Goal: Task Accomplishment & Management: Complete application form

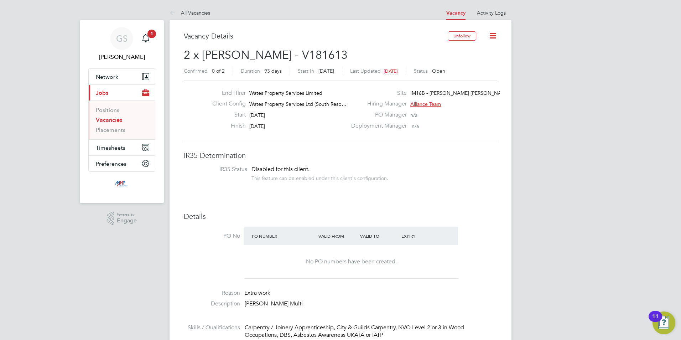
click at [110, 121] on link "Vacancies" at bounding box center [109, 119] width 26 height 7
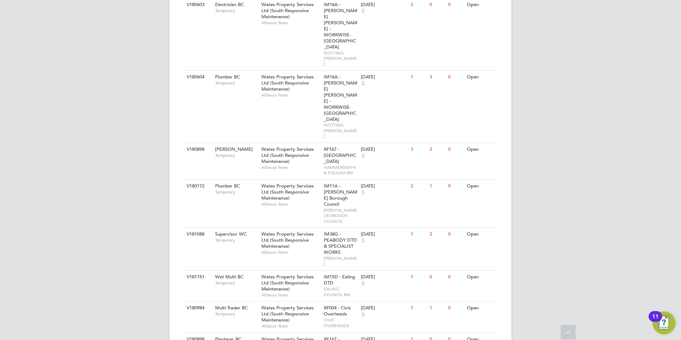
scroll to position [570, 0]
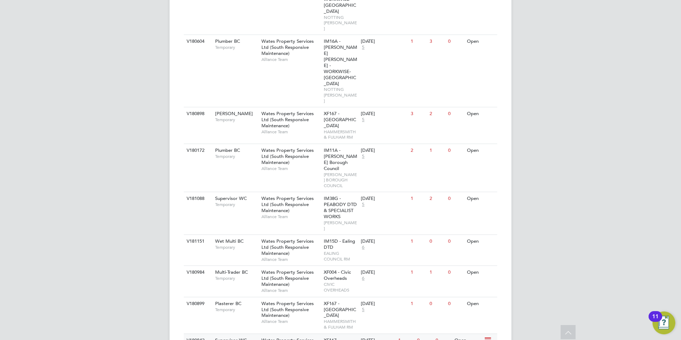
click at [331, 337] on span "XF167 - [GEOGRAPHIC_DATA]" at bounding box center [340, 346] width 32 height 18
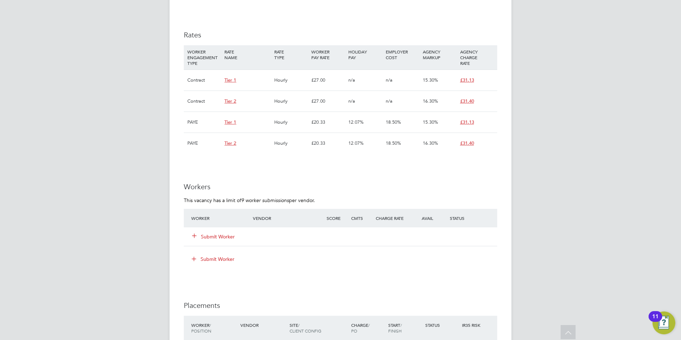
scroll to position [463, 0]
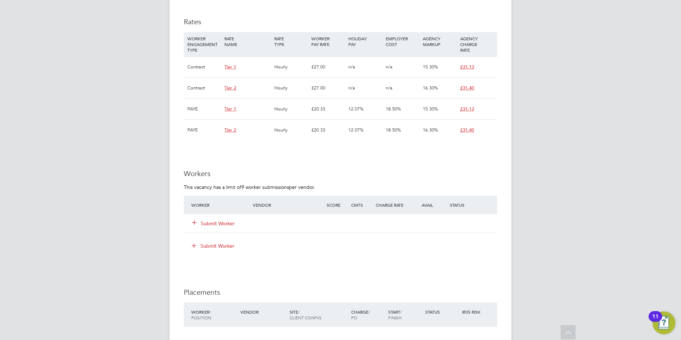
click at [228, 224] on button "Submit Worker" at bounding box center [213, 223] width 43 height 7
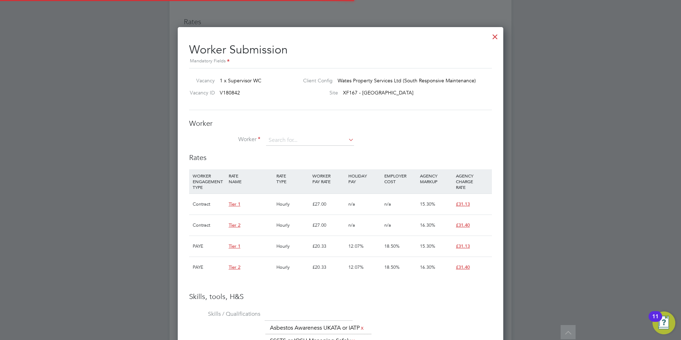
scroll to position [21, 48]
click at [284, 143] on input at bounding box center [310, 140] width 88 height 11
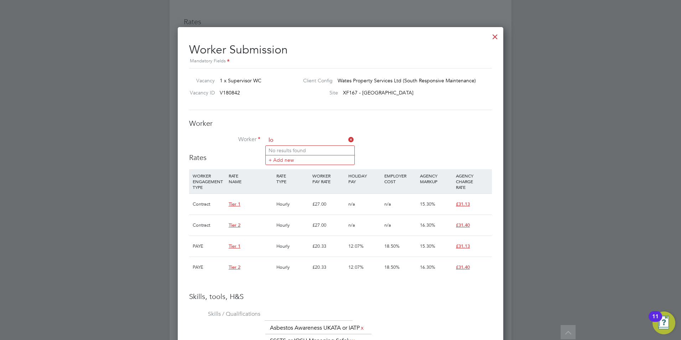
type input "l"
click at [239, 146] on li "Worker" at bounding box center [340, 144] width 303 height 18
click at [296, 141] on input at bounding box center [310, 140] width 88 height 11
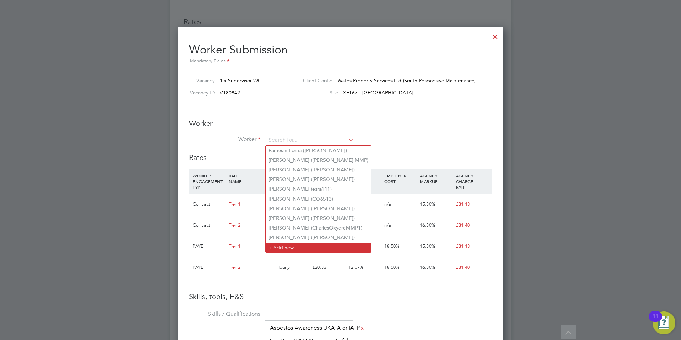
click at [314, 243] on li "+ Add new" at bounding box center [318, 248] width 105 height 10
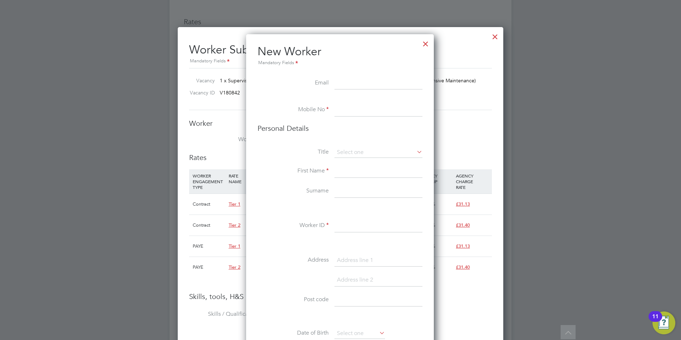
click at [363, 80] on input at bounding box center [379, 83] width 88 height 13
paste input "mocsellori98@gmail.com"
type input "mocsellori98@gmail.com"
click at [363, 109] on input at bounding box center [379, 110] width 88 height 13
click at [373, 110] on input at bounding box center [379, 110] width 88 height 13
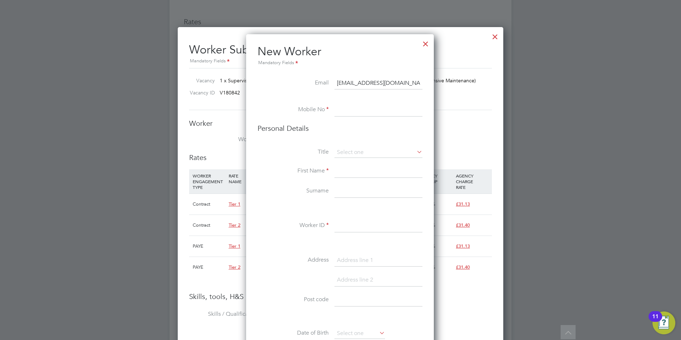
paste input "07437852619"
type input "07437852619"
click at [379, 155] on input at bounding box center [379, 152] width 88 height 11
click at [378, 161] on li "Mr" at bounding box center [378, 162] width 89 height 9
type input "Mr"
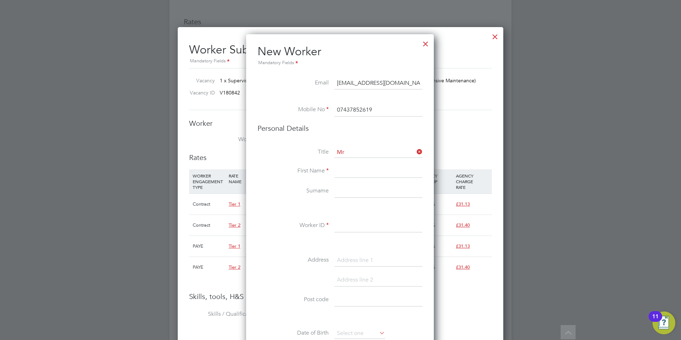
click at [380, 167] on input at bounding box center [379, 171] width 88 height 13
type input "Lorand"
click at [351, 191] on input at bounding box center [379, 191] width 88 height 13
type input "Mocsel"
click at [363, 225] on input at bounding box center [379, 225] width 88 height 13
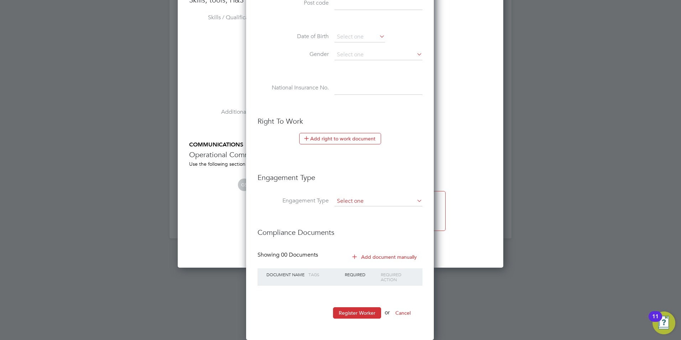
type input "LorandMocselMMP1"
click at [359, 201] on input at bounding box center [379, 201] width 88 height 10
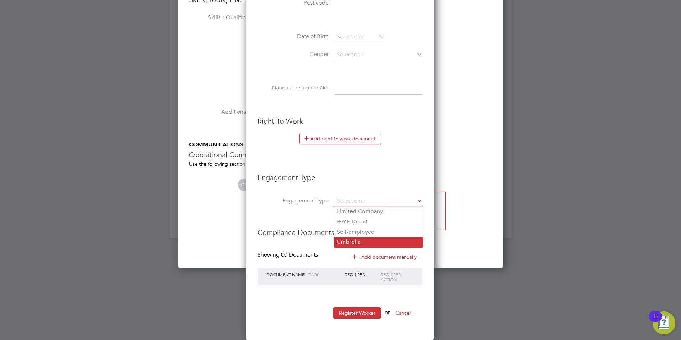
click at [367, 239] on li "Umbrella" at bounding box center [378, 242] width 89 height 10
type input "Umbrella"
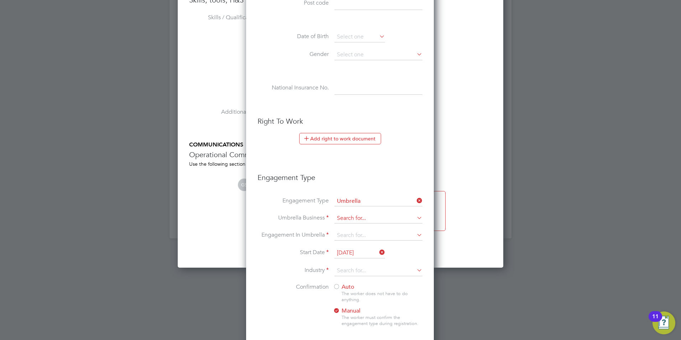
click at [362, 218] on input at bounding box center [379, 218] width 88 height 10
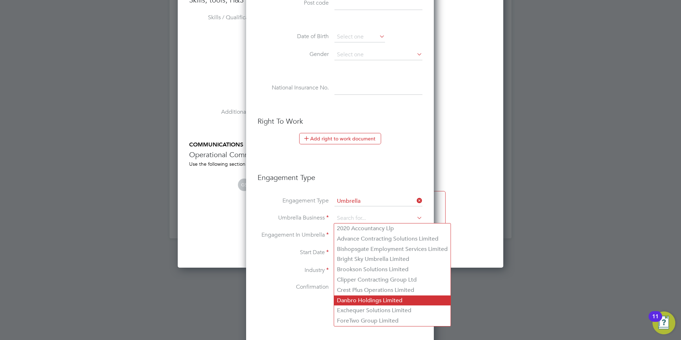
click at [377, 297] on li "Danbro Holdings Limited" at bounding box center [392, 300] width 116 height 10
type input "Danbro Holdings Limited"
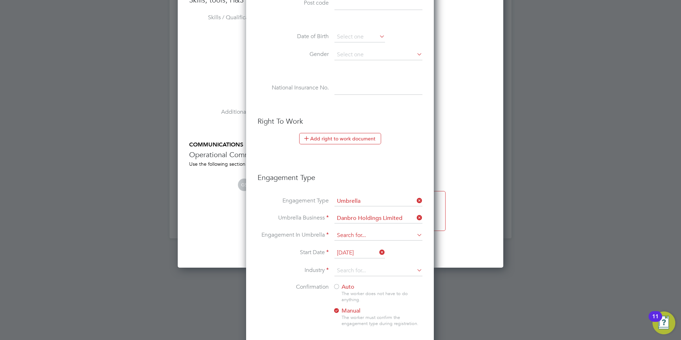
click at [355, 235] on input at bounding box center [379, 235] width 88 height 10
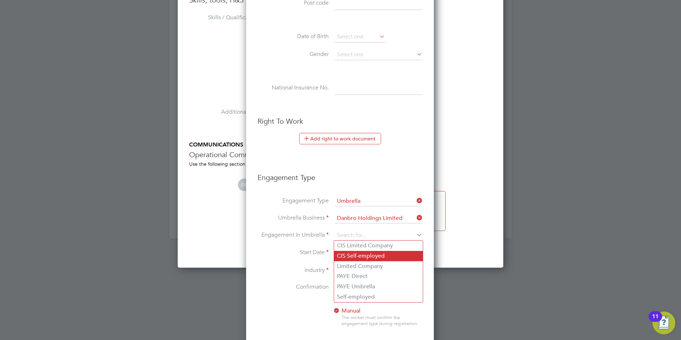
click at [361, 260] on li "CIS Self-employed" at bounding box center [378, 256] width 89 height 10
type input "CIS Self-employed"
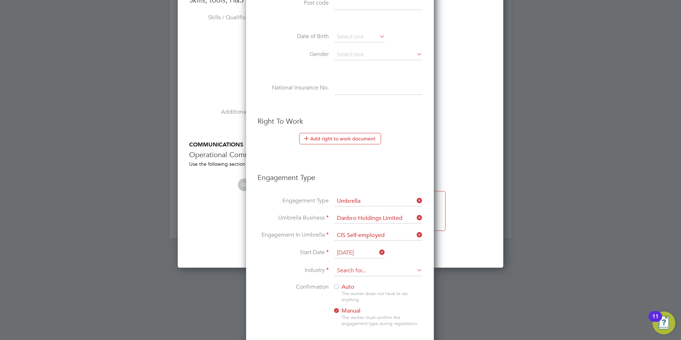
click at [348, 271] on input at bounding box center [379, 270] width 88 height 11
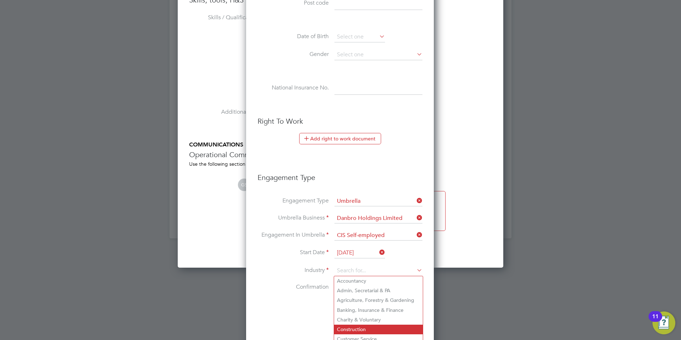
click at [364, 325] on li "Construction" at bounding box center [378, 330] width 89 height 10
type input "Construction"
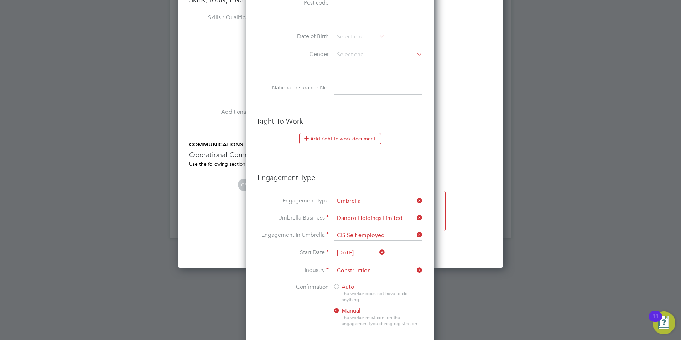
click at [336, 287] on div at bounding box center [336, 287] width 7 height 7
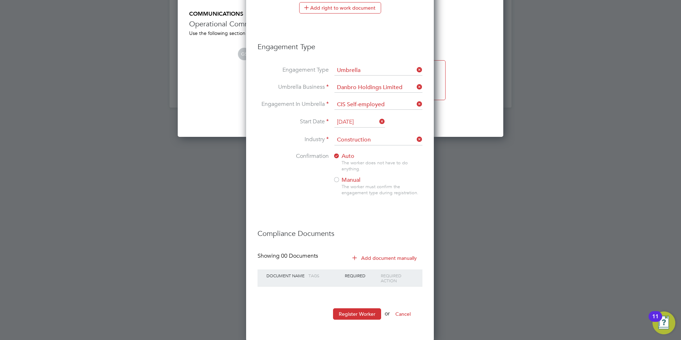
scroll to position [891, 0]
click at [369, 311] on button "Register Worker" at bounding box center [357, 312] width 48 height 11
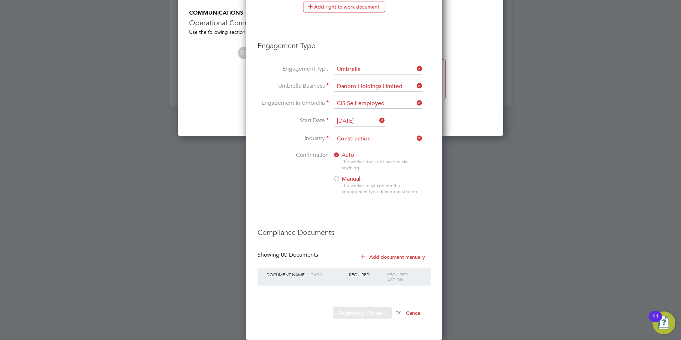
scroll to position [0, 0]
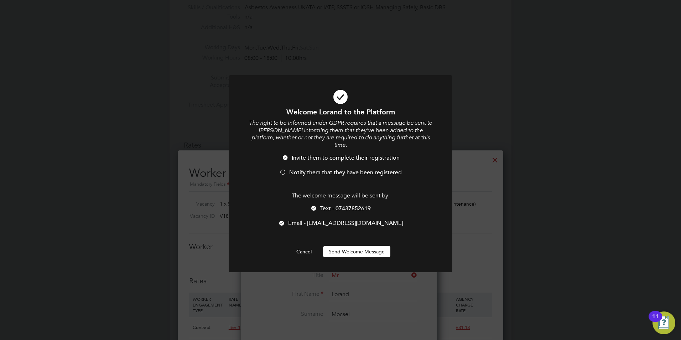
click at [313, 205] on div at bounding box center [313, 208] width 7 height 7
click at [283, 169] on div at bounding box center [282, 172] width 7 height 7
click at [366, 246] on button "Send Welcome Message" at bounding box center [356, 251] width 67 height 11
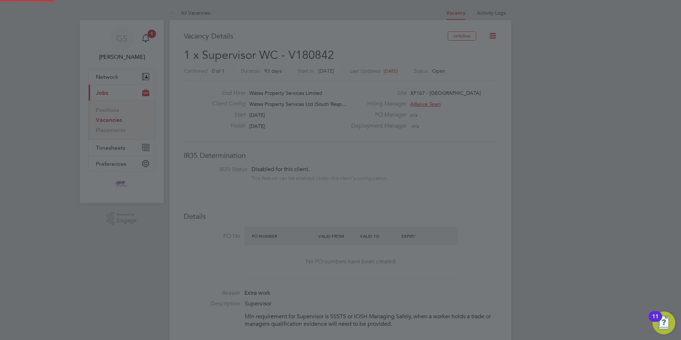
scroll to position [340, 0]
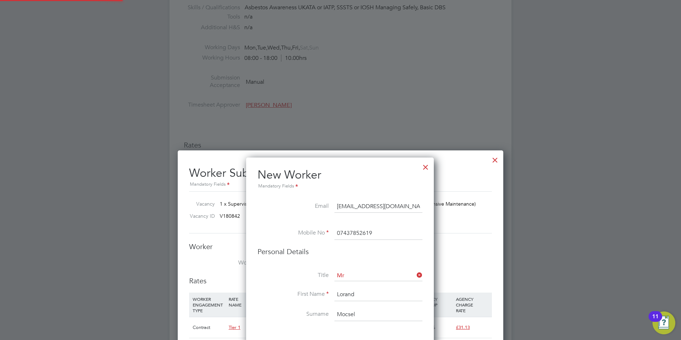
type input "Lorand Mocsel (LorandMocselMMP1)"
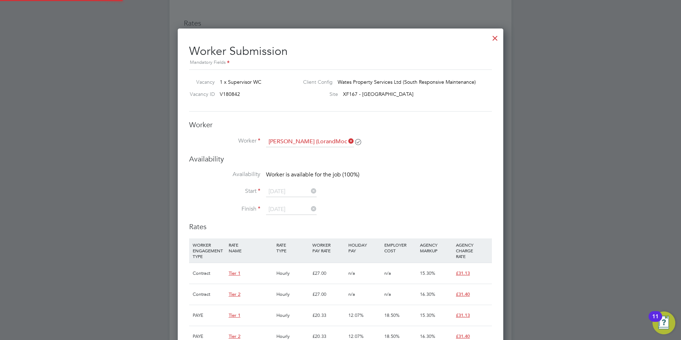
scroll to position [463, 0]
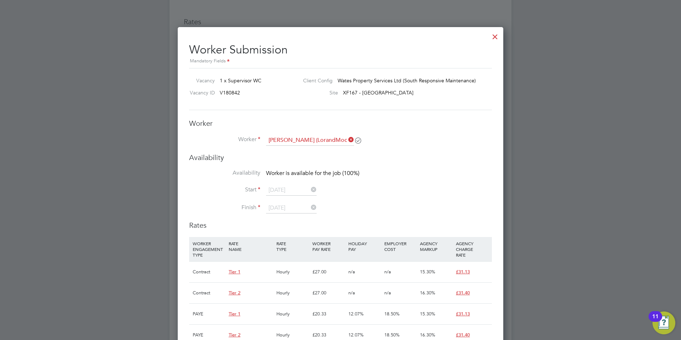
click at [491, 36] on div at bounding box center [495, 34] width 13 height 13
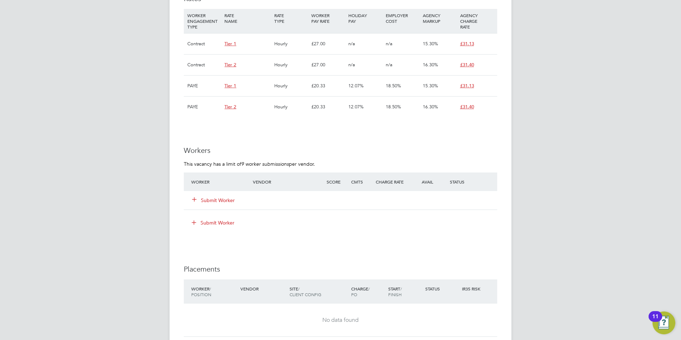
scroll to position [499, 0]
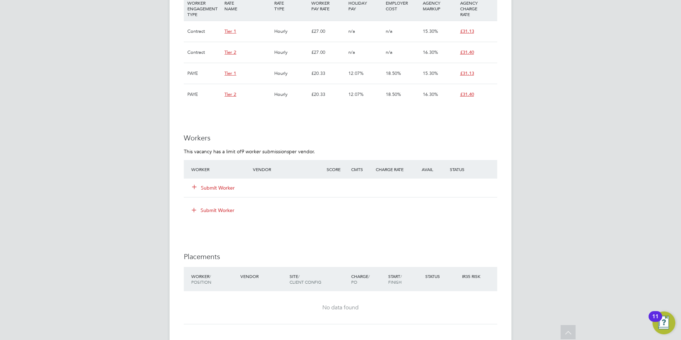
click at [232, 187] on button "Submit Worker" at bounding box center [213, 187] width 43 height 7
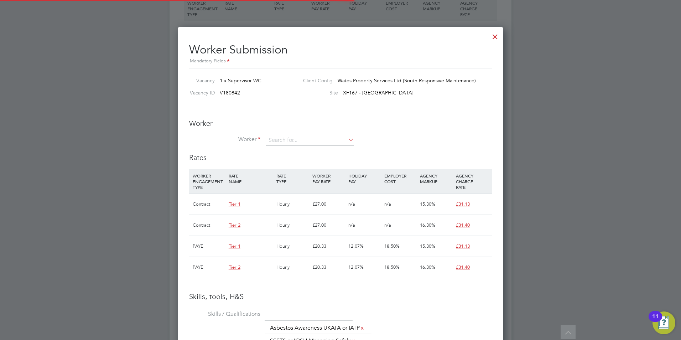
scroll to position [21, 48]
click at [315, 136] on input at bounding box center [310, 140] width 88 height 11
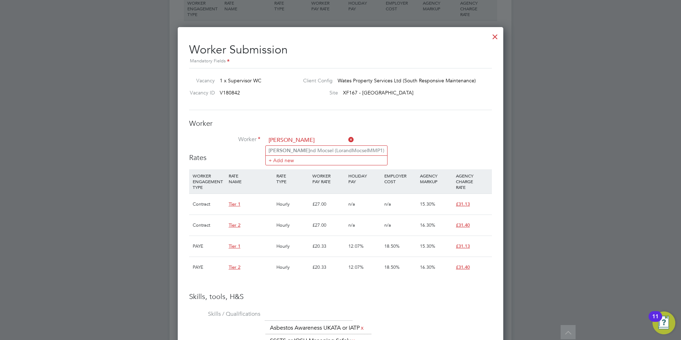
type input "lora"
click at [317, 145] on ul "Lora nd Mocsel (LorandMocselMMP1) + Add new" at bounding box center [326, 155] width 122 height 20
click at [318, 147] on li "Worker" at bounding box center [340, 144] width 303 height 18
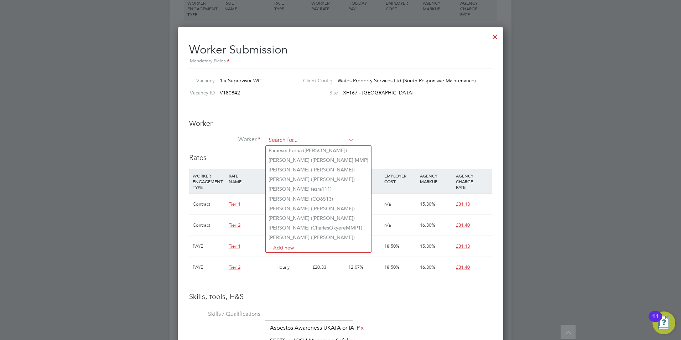
click at [315, 139] on input at bounding box center [310, 140] width 88 height 11
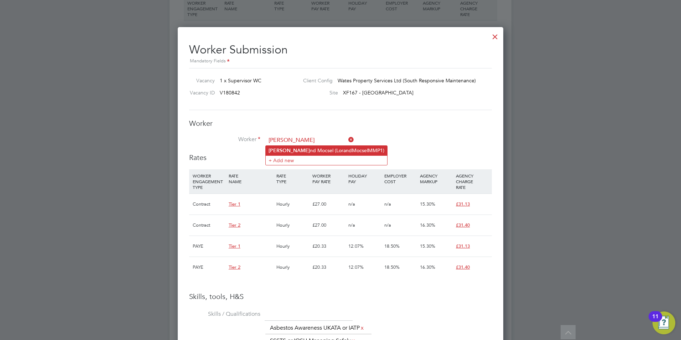
click at [312, 147] on li "Lora nd Mocsel (LorandMocselMMP1)" at bounding box center [326, 151] width 121 height 10
type input "Lorand Mocsel (LorandMocselMMP1)"
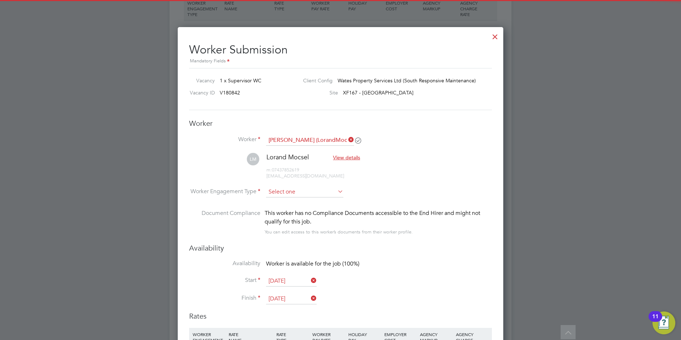
click at [299, 188] on input at bounding box center [304, 192] width 77 height 11
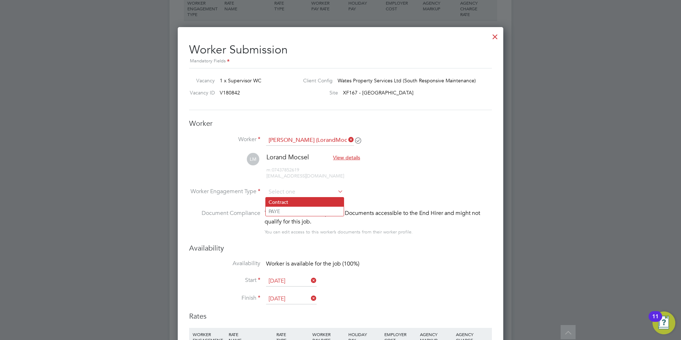
click at [296, 200] on li "Contract" at bounding box center [305, 201] width 78 height 9
type input "Contract"
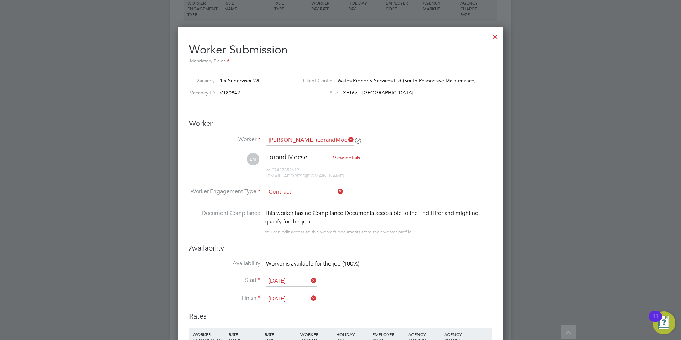
click at [290, 297] on input "02 Jan 2026" at bounding box center [291, 299] width 51 height 11
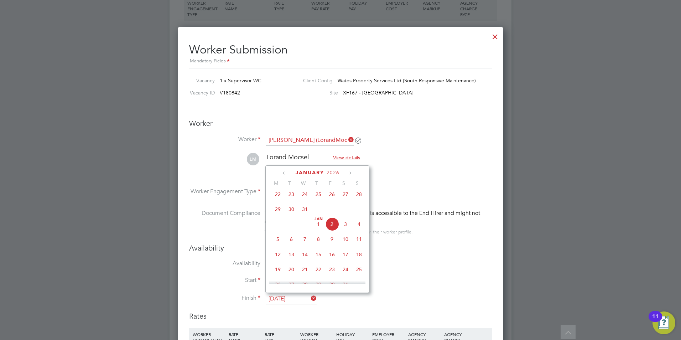
click at [354, 171] on div "January 2026" at bounding box center [317, 172] width 96 height 7
click at [352, 172] on icon at bounding box center [350, 173] width 7 height 8
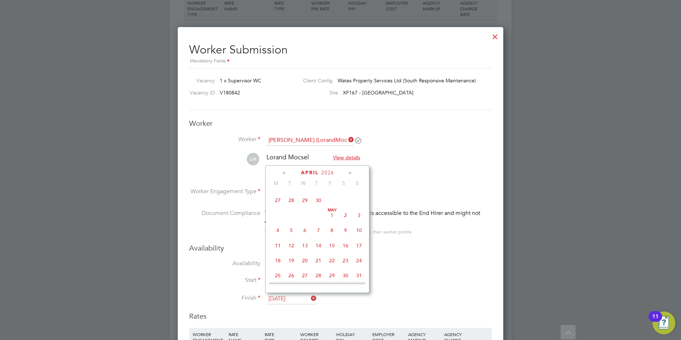
click at [352, 172] on icon at bounding box center [350, 173] width 7 height 8
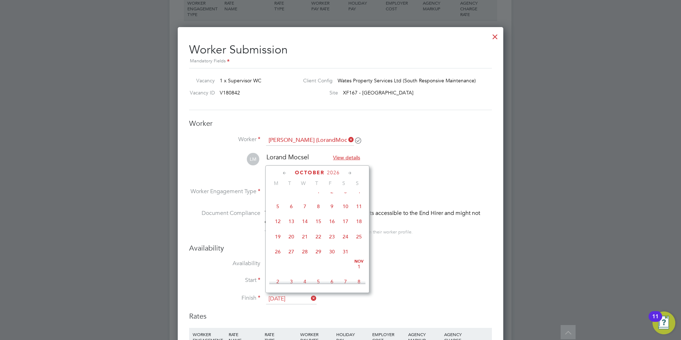
click at [331, 243] on span "23" at bounding box center [332, 237] width 14 height 14
type input "23 Oct 2026"
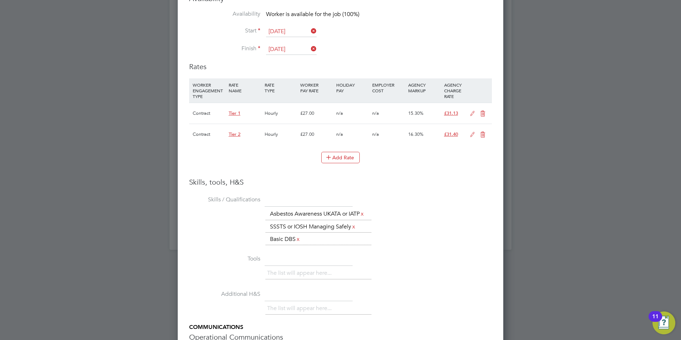
click at [483, 116] on icon at bounding box center [482, 114] width 9 height 6
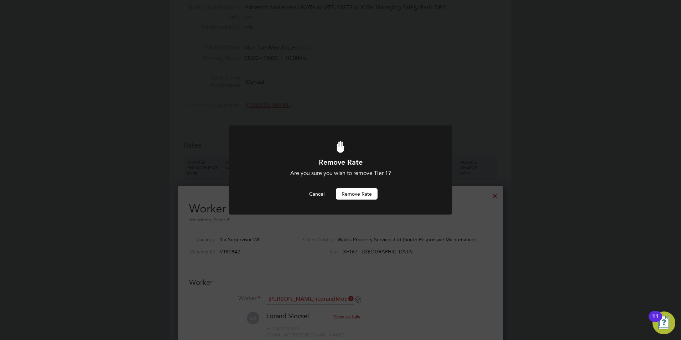
click at [347, 195] on button "Remove rate" at bounding box center [357, 193] width 42 height 11
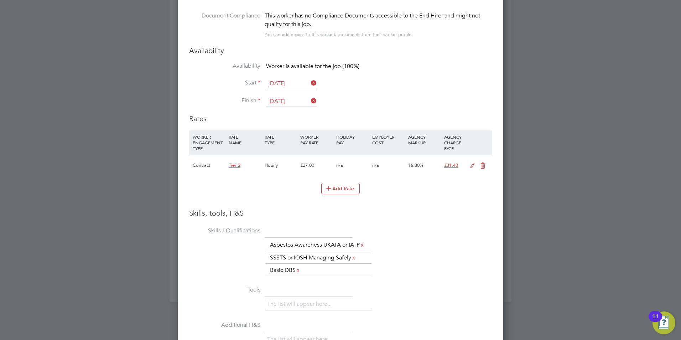
click at [470, 164] on icon at bounding box center [472, 166] width 9 height 6
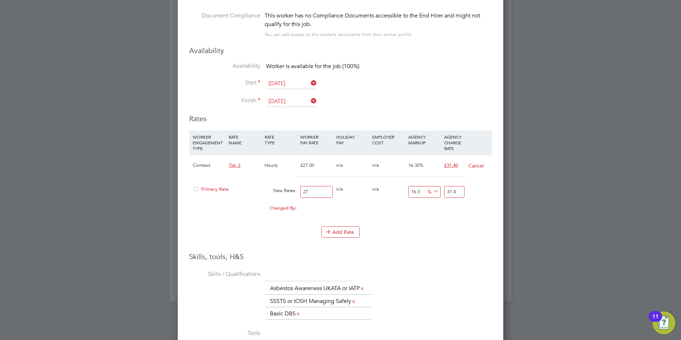
click at [192, 190] on div "Primary Rate" at bounding box center [227, 189] width 72 height 14
click at [197, 188] on div at bounding box center [196, 190] width 7 height 5
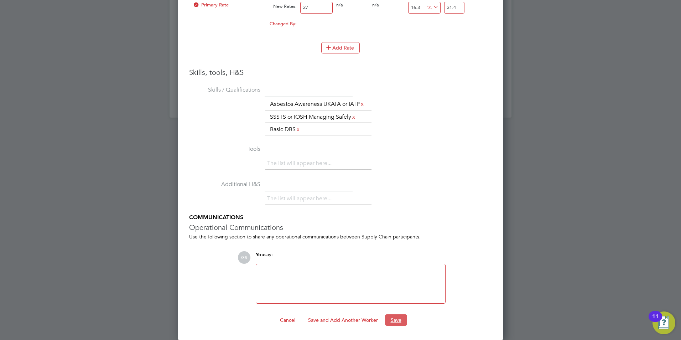
click at [389, 315] on button "Save" at bounding box center [396, 319] width 22 height 11
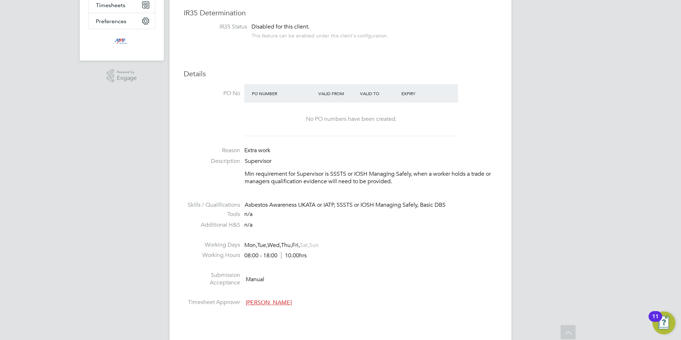
scroll to position [0, 0]
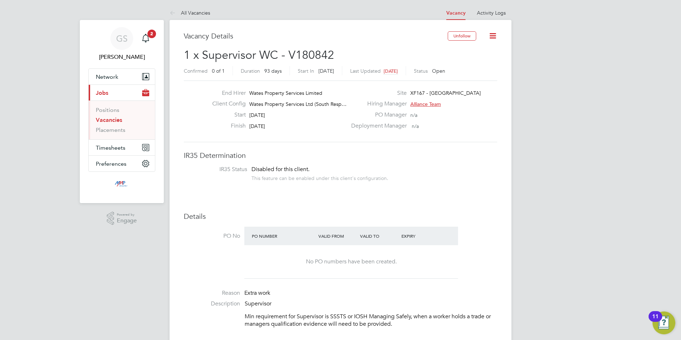
click at [113, 122] on link "Vacancies" at bounding box center [109, 119] width 26 height 7
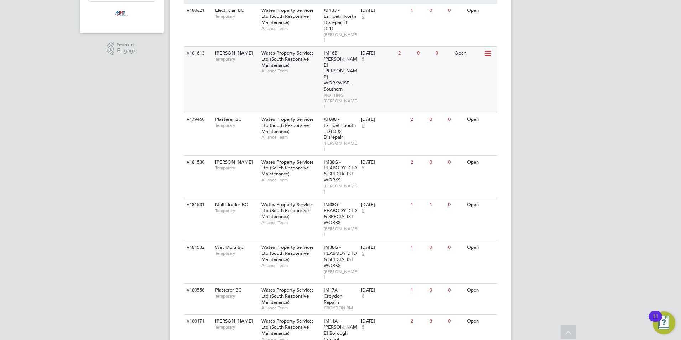
scroll to position [178, 0]
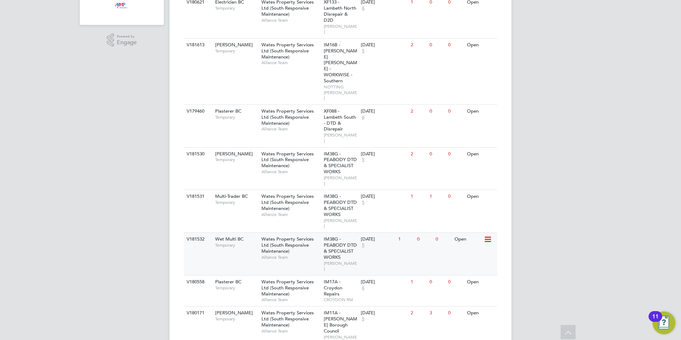
click at [291, 233] on div "Wates Property Services Ltd (South Responsive Maintenance) Alliance Team" at bounding box center [291, 248] width 62 height 31
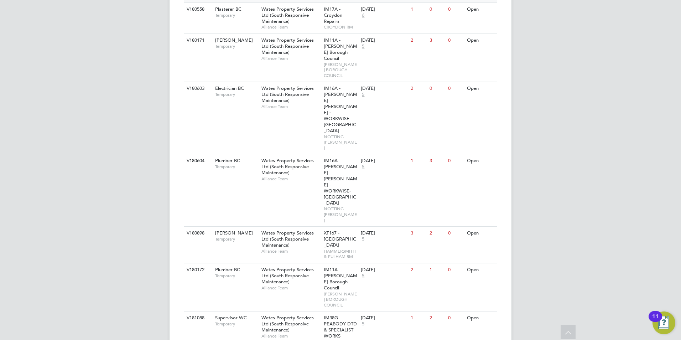
scroll to position [463, 0]
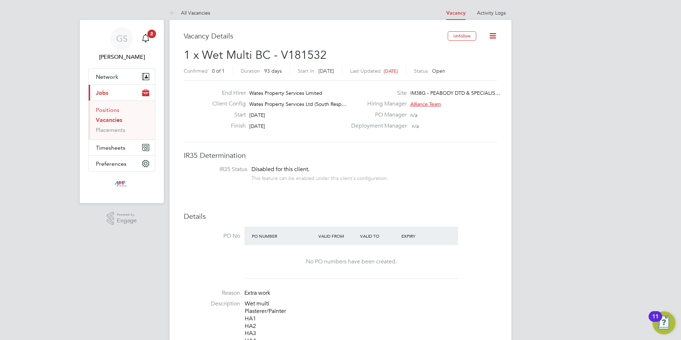
click at [116, 110] on link "Positions" at bounding box center [108, 110] width 24 height 7
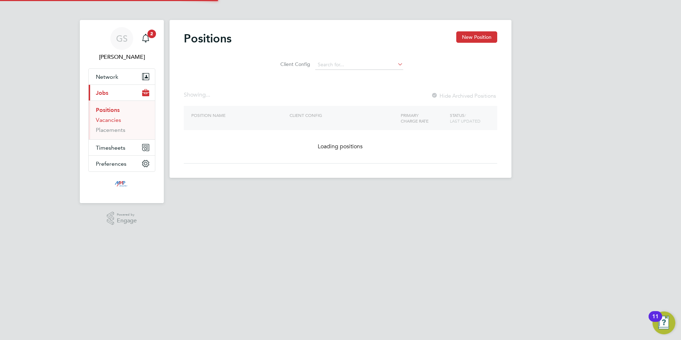
click at [116, 116] on link "Vacancies" at bounding box center [108, 119] width 25 height 7
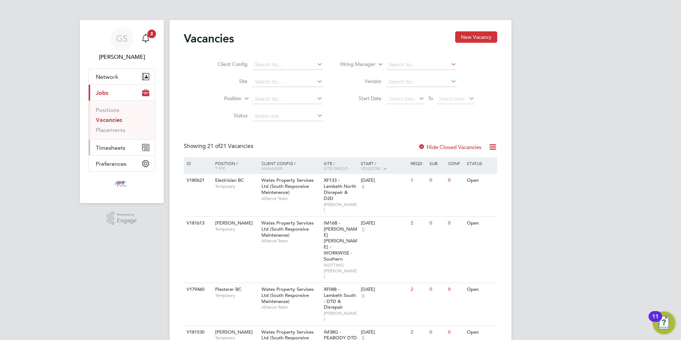
click at [112, 143] on button "Timesheets" at bounding box center [122, 148] width 66 height 16
click at [115, 127] on link "Timesheets" at bounding box center [111, 126] width 30 height 7
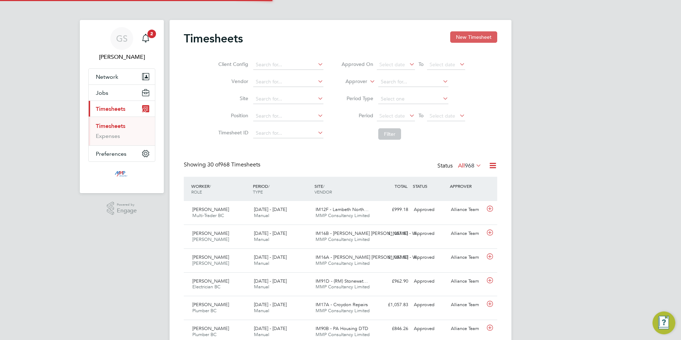
scroll to position [18, 62]
click at [460, 36] on button "New Timesheet" at bounding box center [473, 36] width 47 height 11
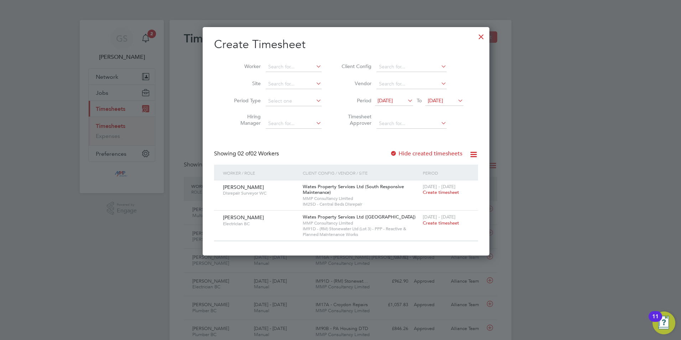
click at [475, 38] on div at bounding box center [481, 34] width 13 height 13
